Goal: Task Accomplishment & Management: Manage account settings

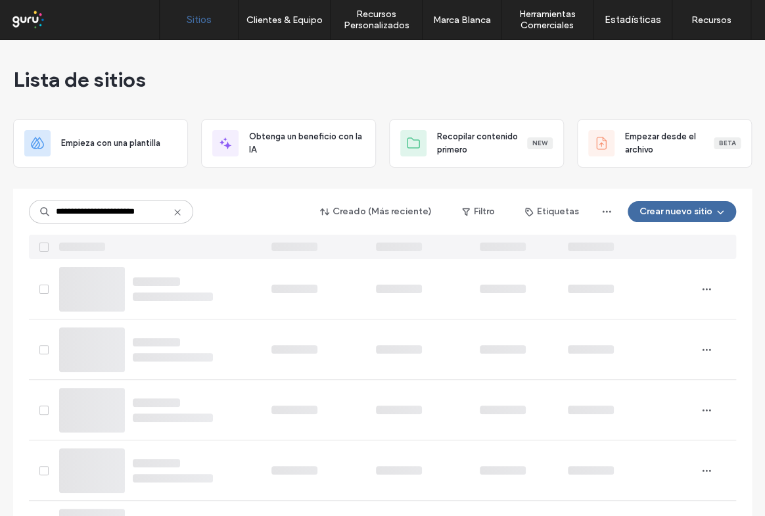
type input "**********"
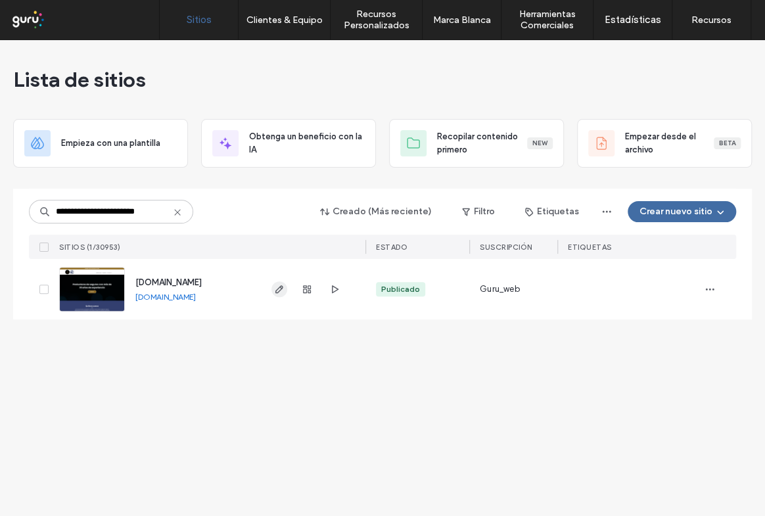
click at [273, 285] on span "button" at bounding box center [280, 289] width 16 height 16
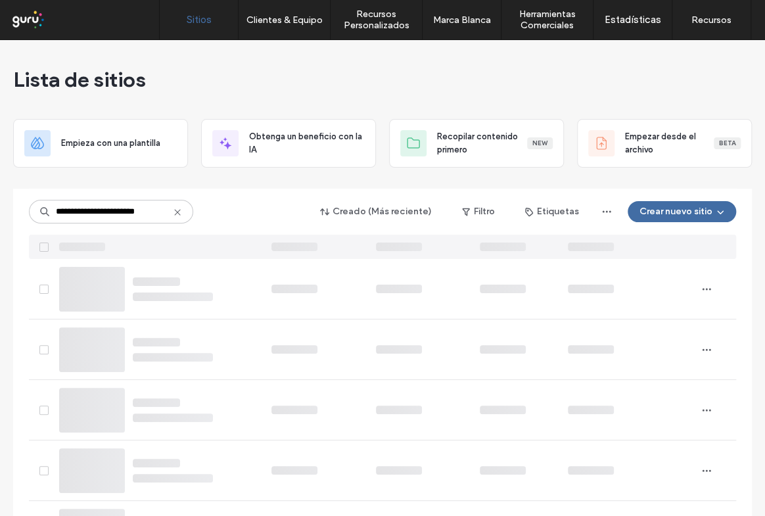
type input "**********"
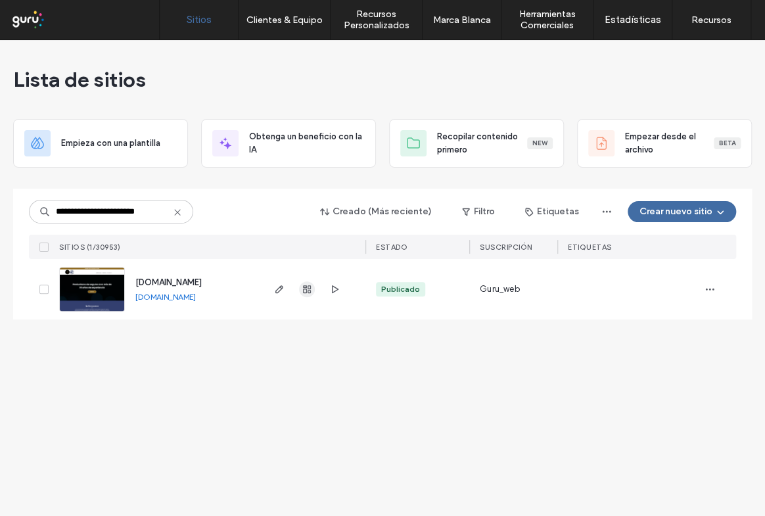
click at [306, 291] on icon "button" at bounding box center [307, 289] width 11 height 11
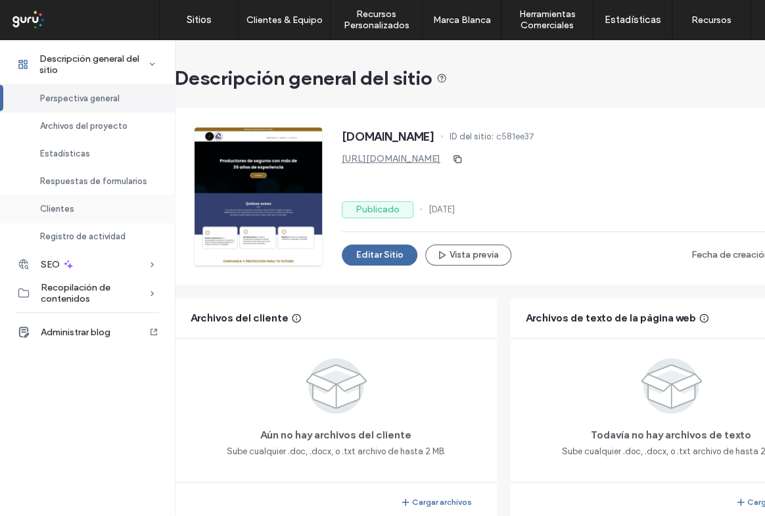
click at [71, 208] on span "Clientes" at bounding box center [57, 209] width 34 height 10
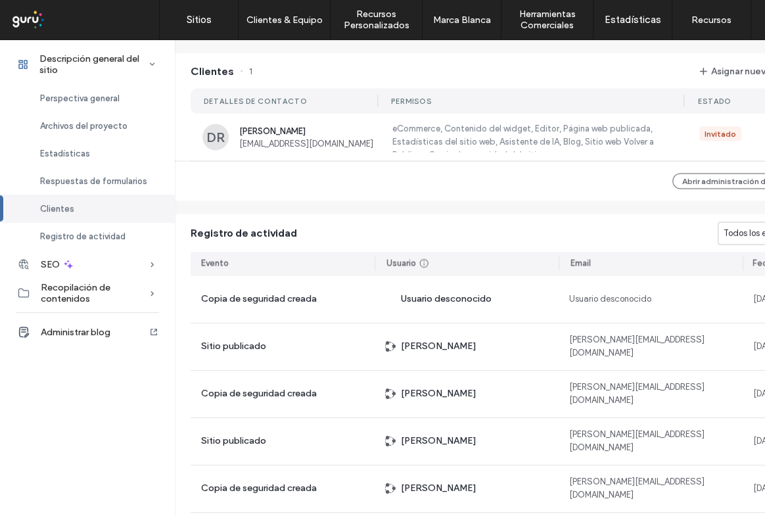
scroll to position [1068, 0]
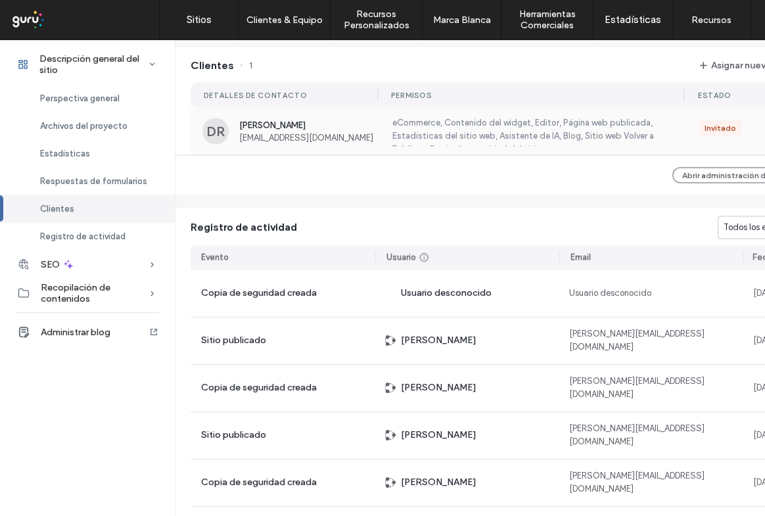
click at [304, 130] on div "[PERSON_NAME] [EMAIL_ADDRESS][DOMAIN_NAME]" at bounding box center [308, 131] width 139 height 22
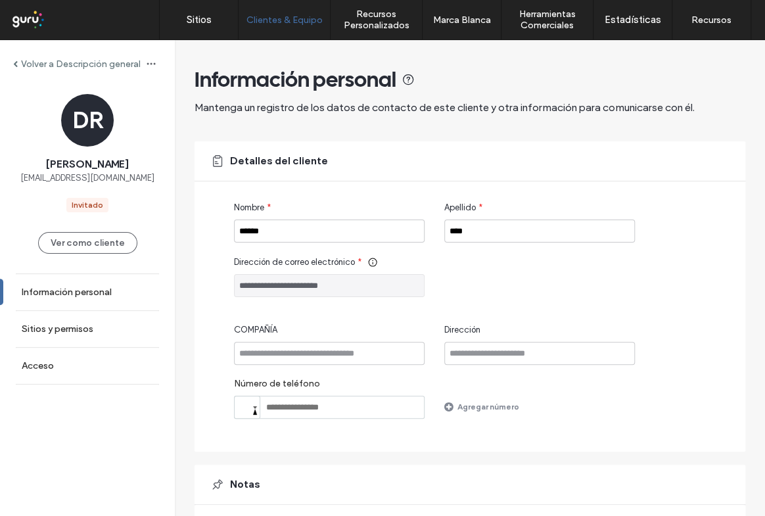
drag, startPoint x: 357, startPoint y: 289, endPoint x: 234, endPoint y: 289, distance: 123.0
click at [234, 289] on input "**********" at bounding box center [329, 285] width 191 height 23
click at [38, 368] on label "Acceso" at bounding box center [38, 365] width 32 height 11
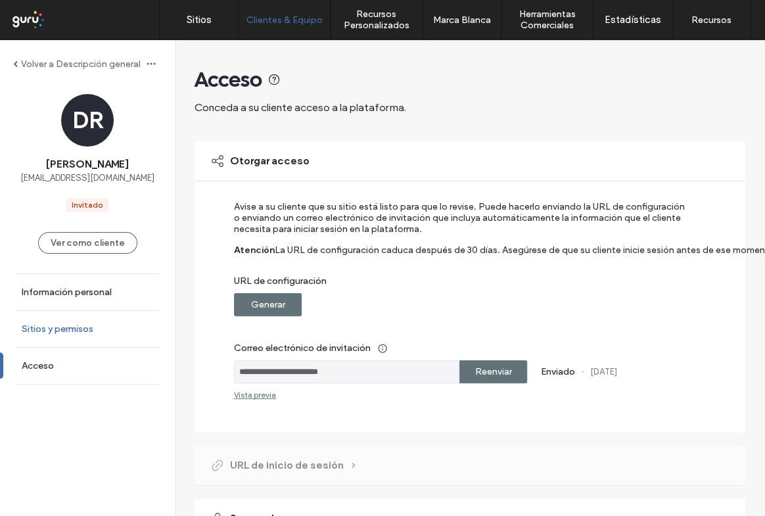
click at [37, 326] on label "Sitios y permisos" at bounding box center [58, 329] width 72 height 11
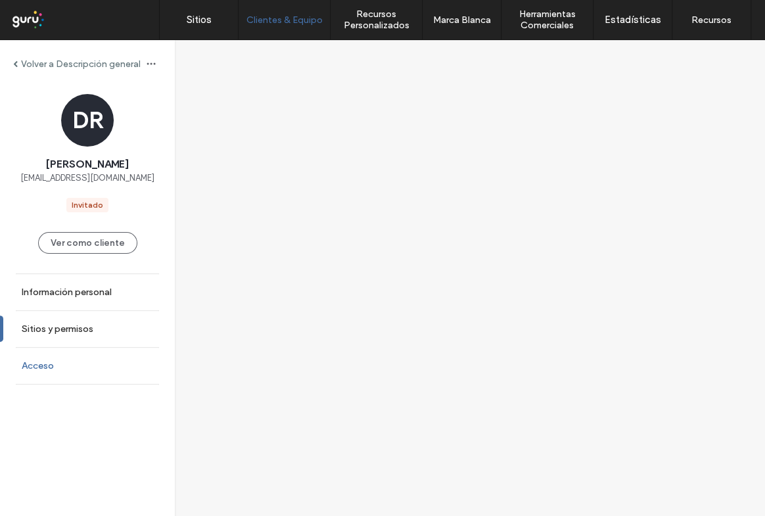
click at [26, 360] on link "Acceso" at bounding box center [87, 366] width 175 height 36
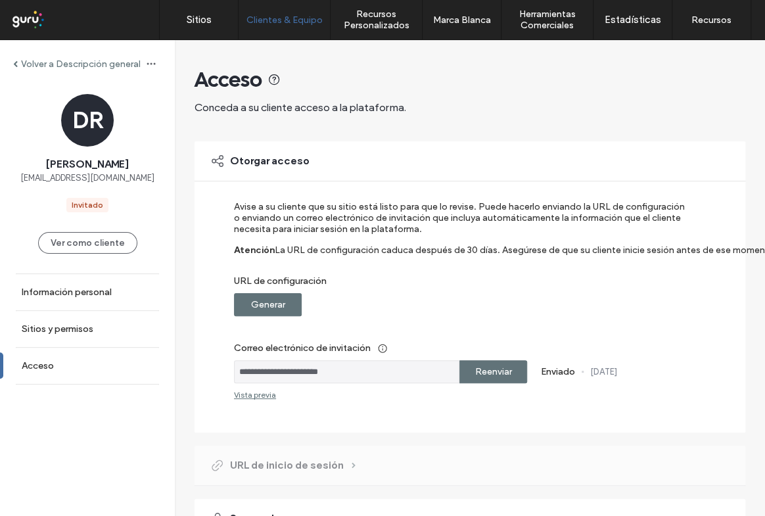
click at [272, 296] on label "Generar" at bounding box center [268, 305] width 34 height 24
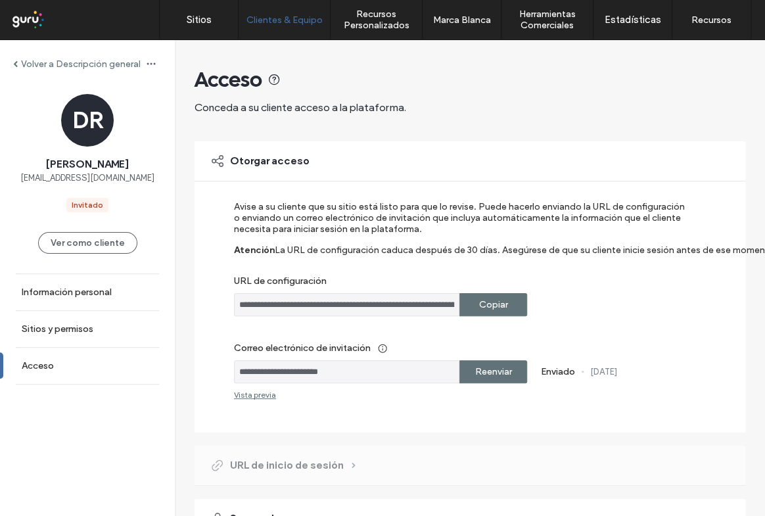
click at [471, 308] on div "Copiar" at bounding box center [494, 304] width 68 height 23
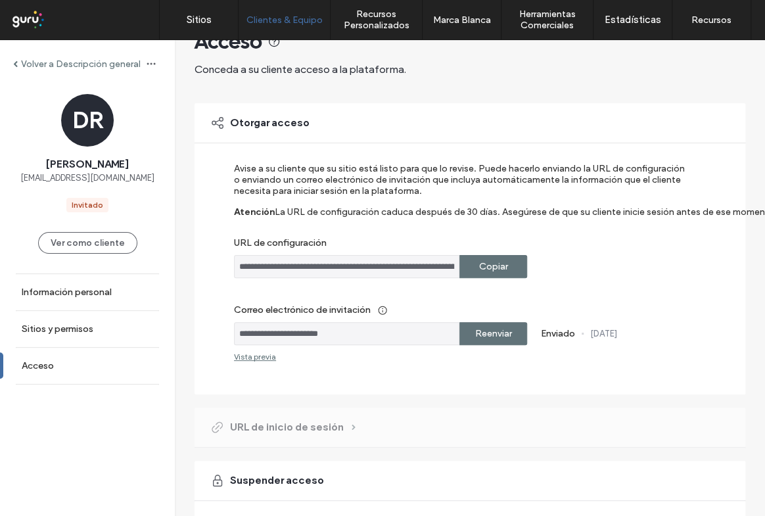
scroll to position [59, 0]
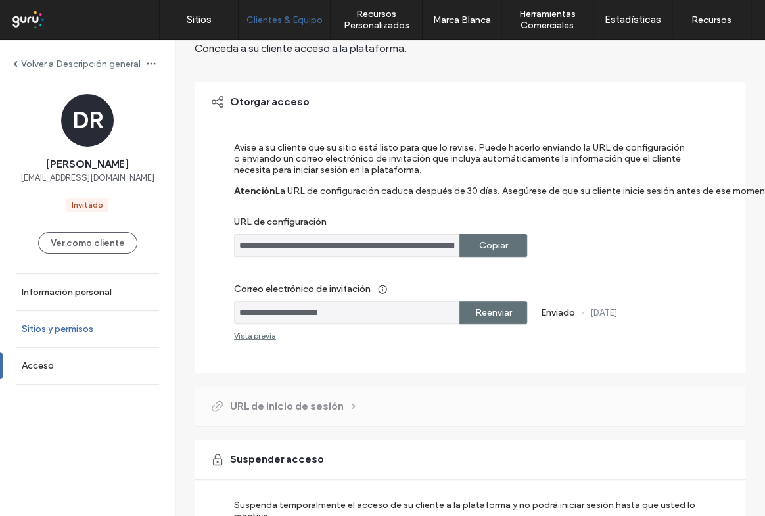
click at [73, 320] on link "Sitios y permisos" at bounding box center [87, 329] width 175 height 36
